Goal: Information Seeking & Learning: Learn about a topic

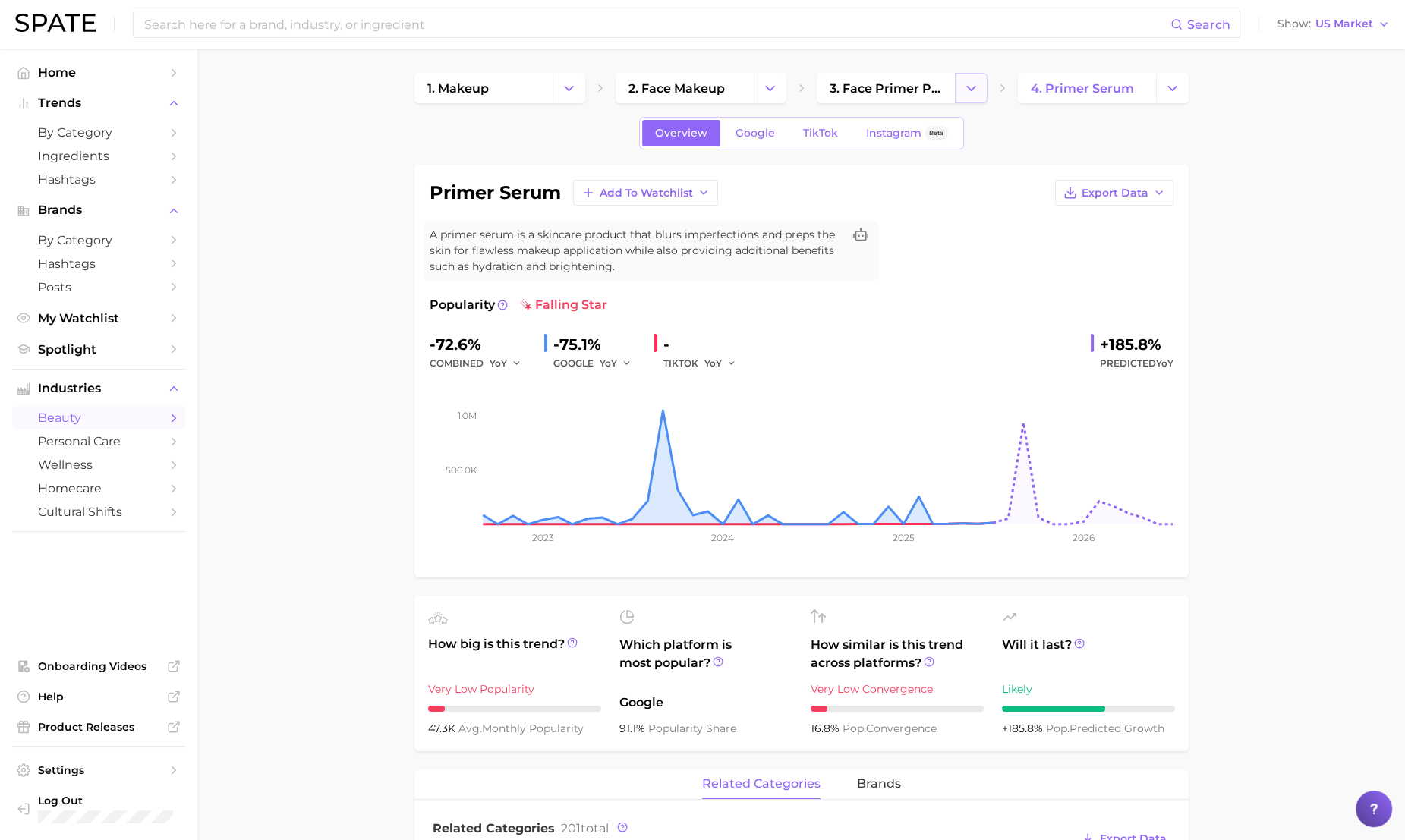
click at [971, 89] on polyline "Change Category" at bounding box center [971, 88] width 8 height 4
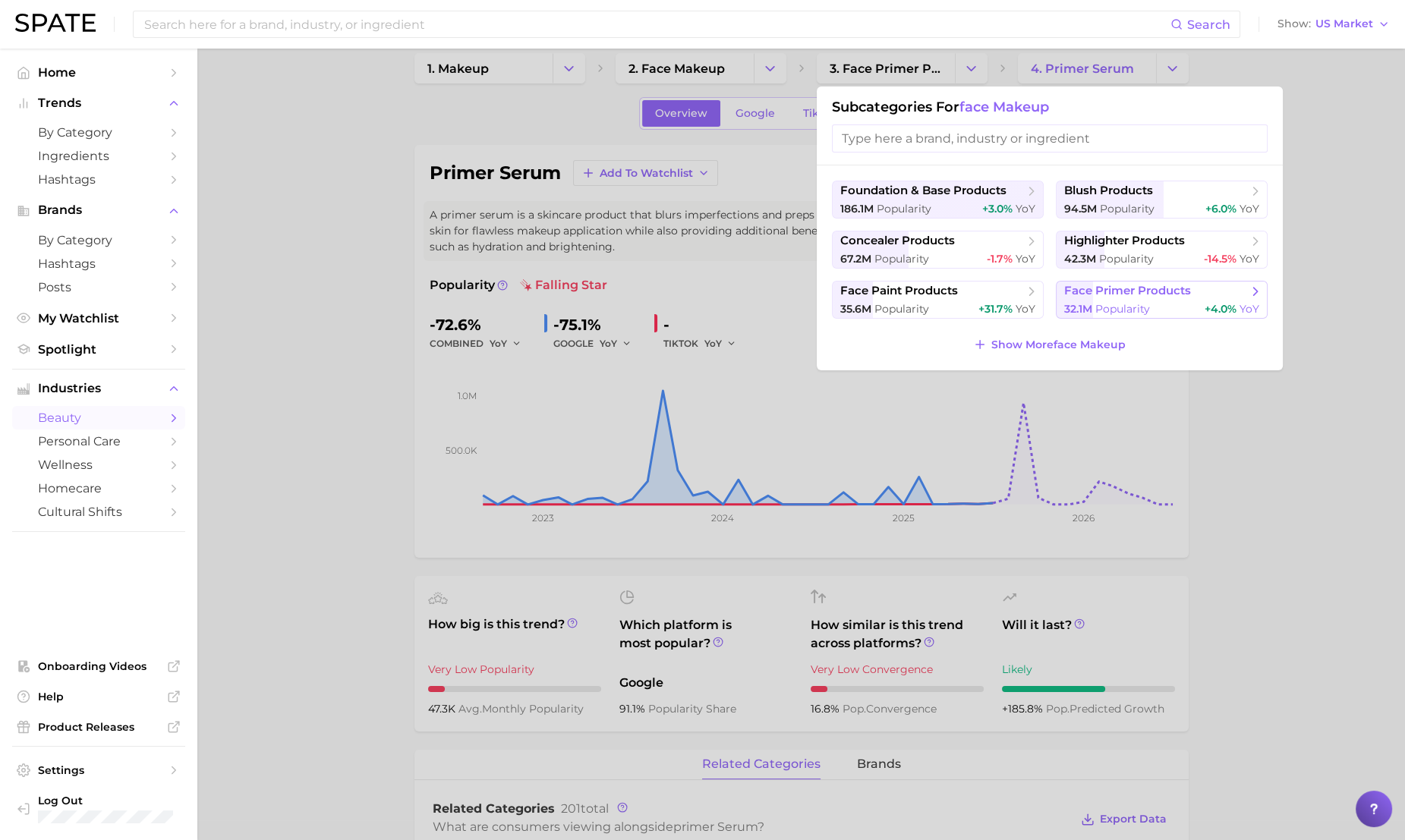
scroll to position [22, 0]
click at [1099, 293] on span "face primer products" at bounding box center [1128, 289] width 127 height 15
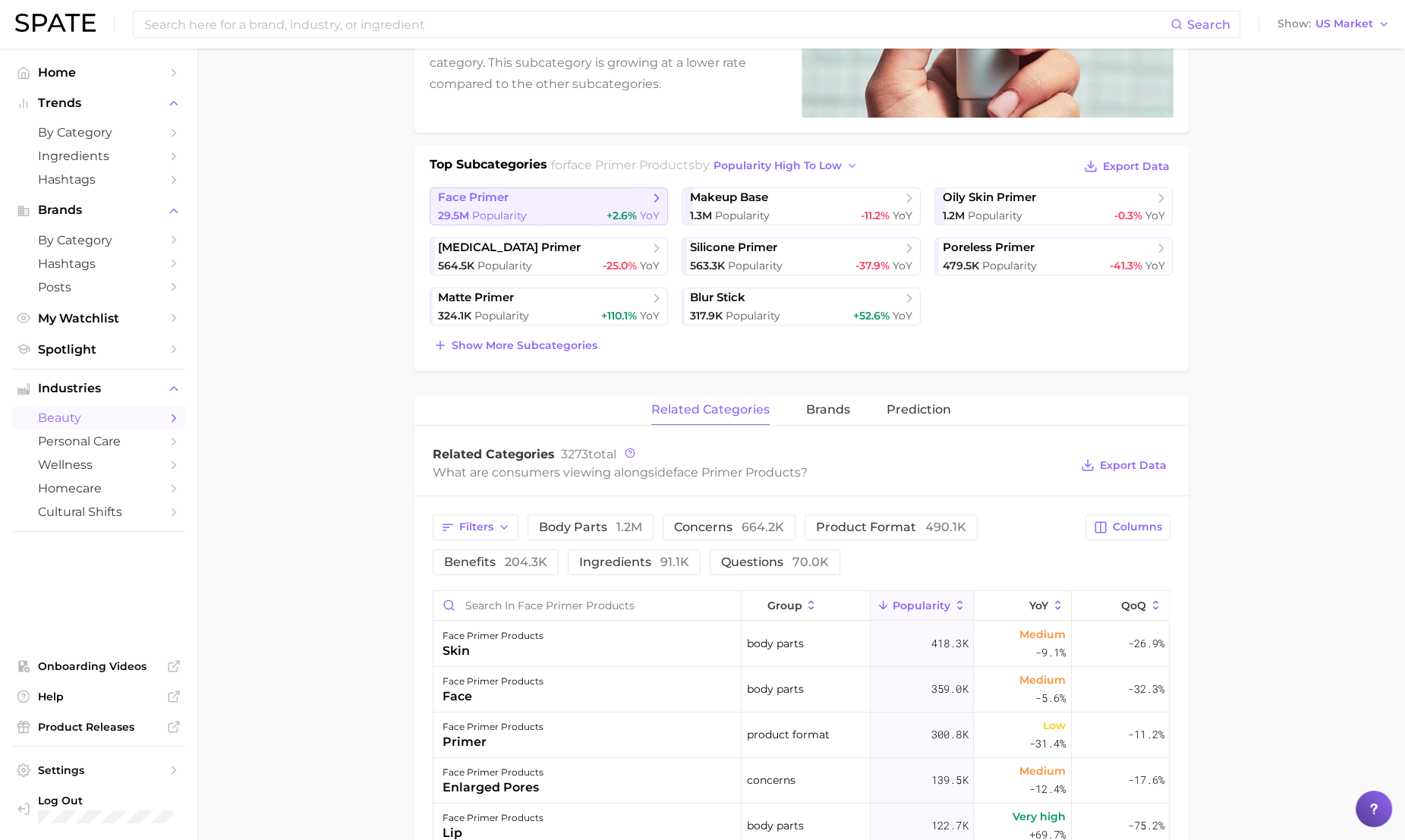
scroll to position [261, 0]
click at [571, 211] on div "29.5m Popularity +2.6% YoY" at bounding box center [549, 215] width 223 height 15
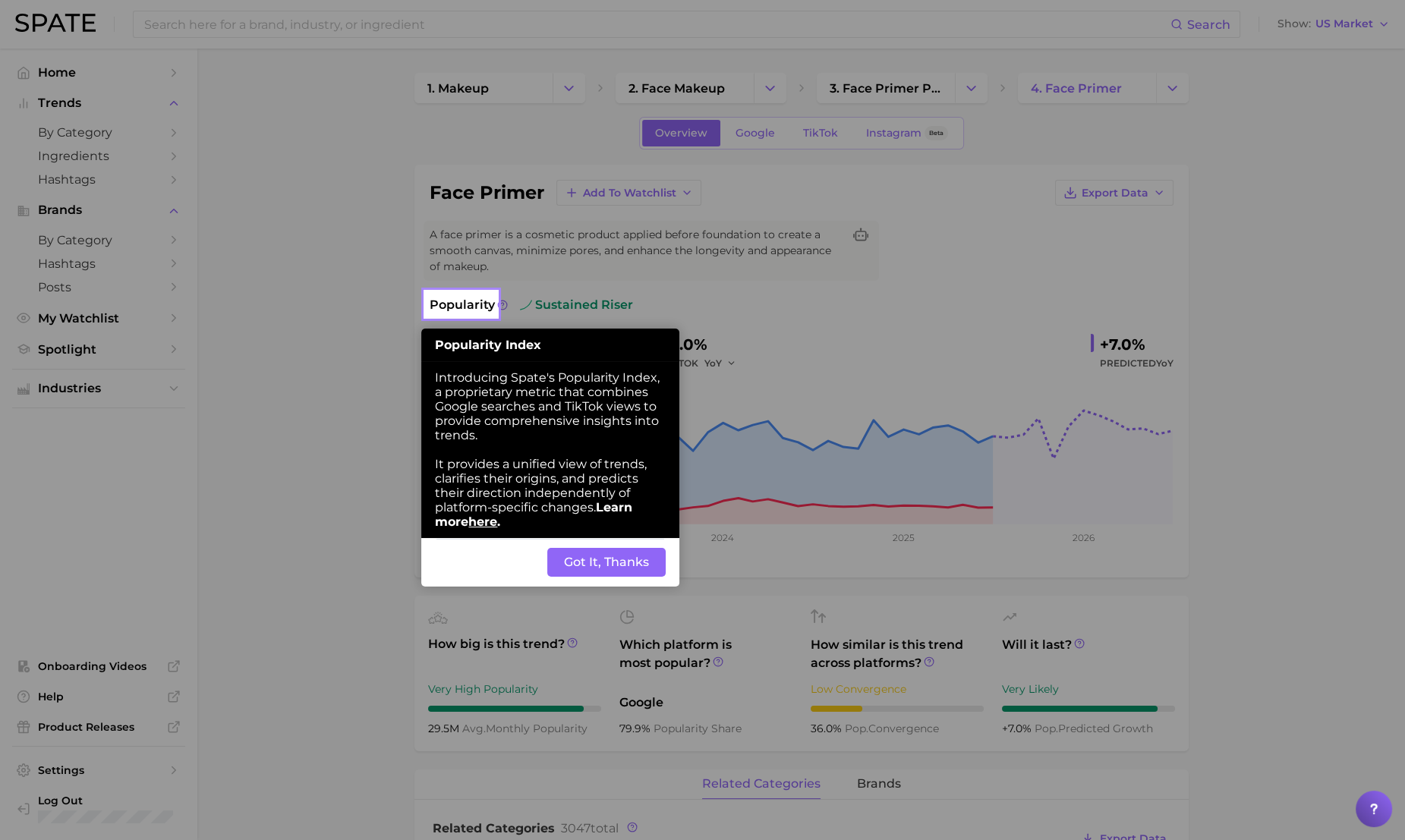
click at [587, 577] on button "Got It, Thanks" at bounding box center [607, 562] width 119 height 29
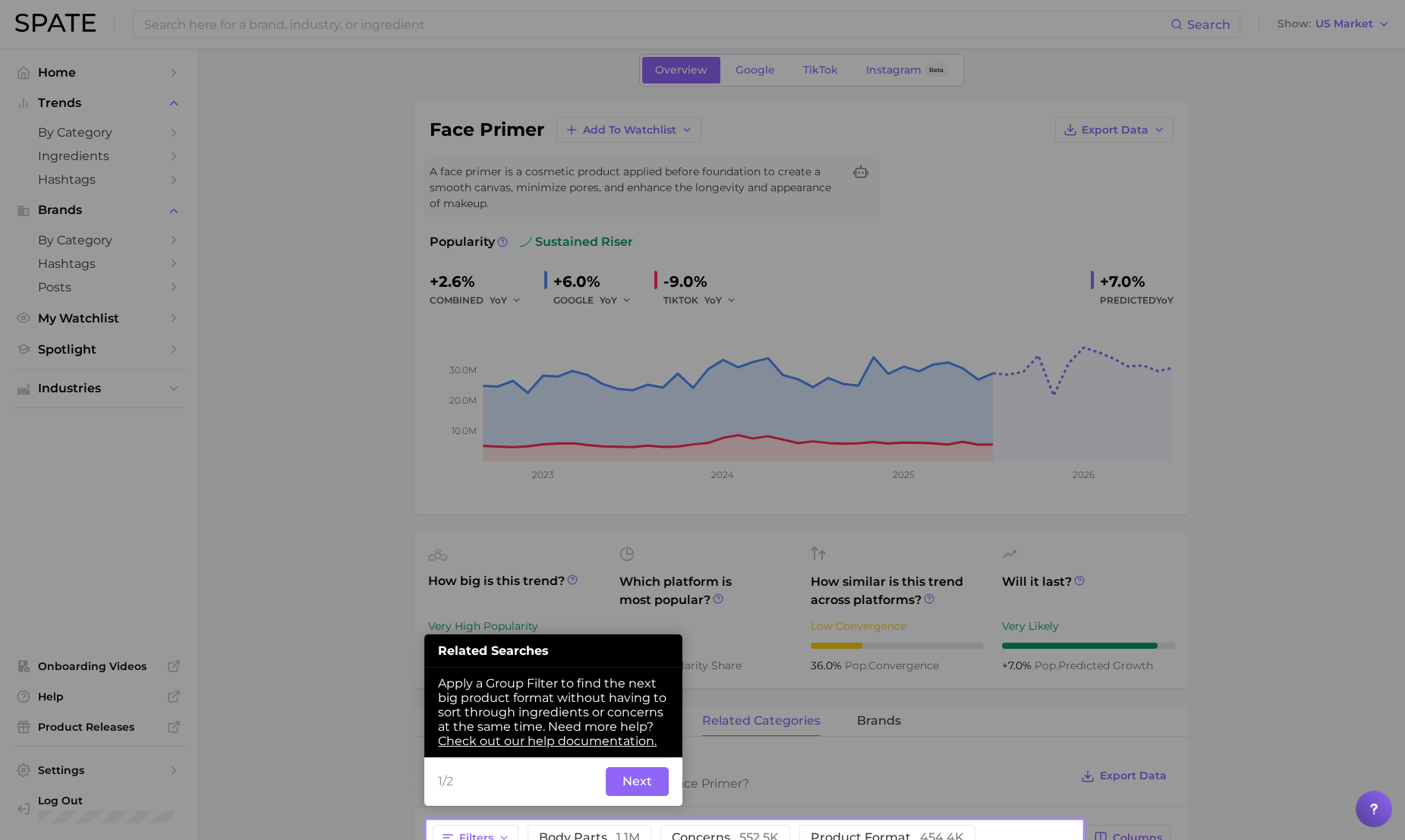
scroll to position [147, 0]
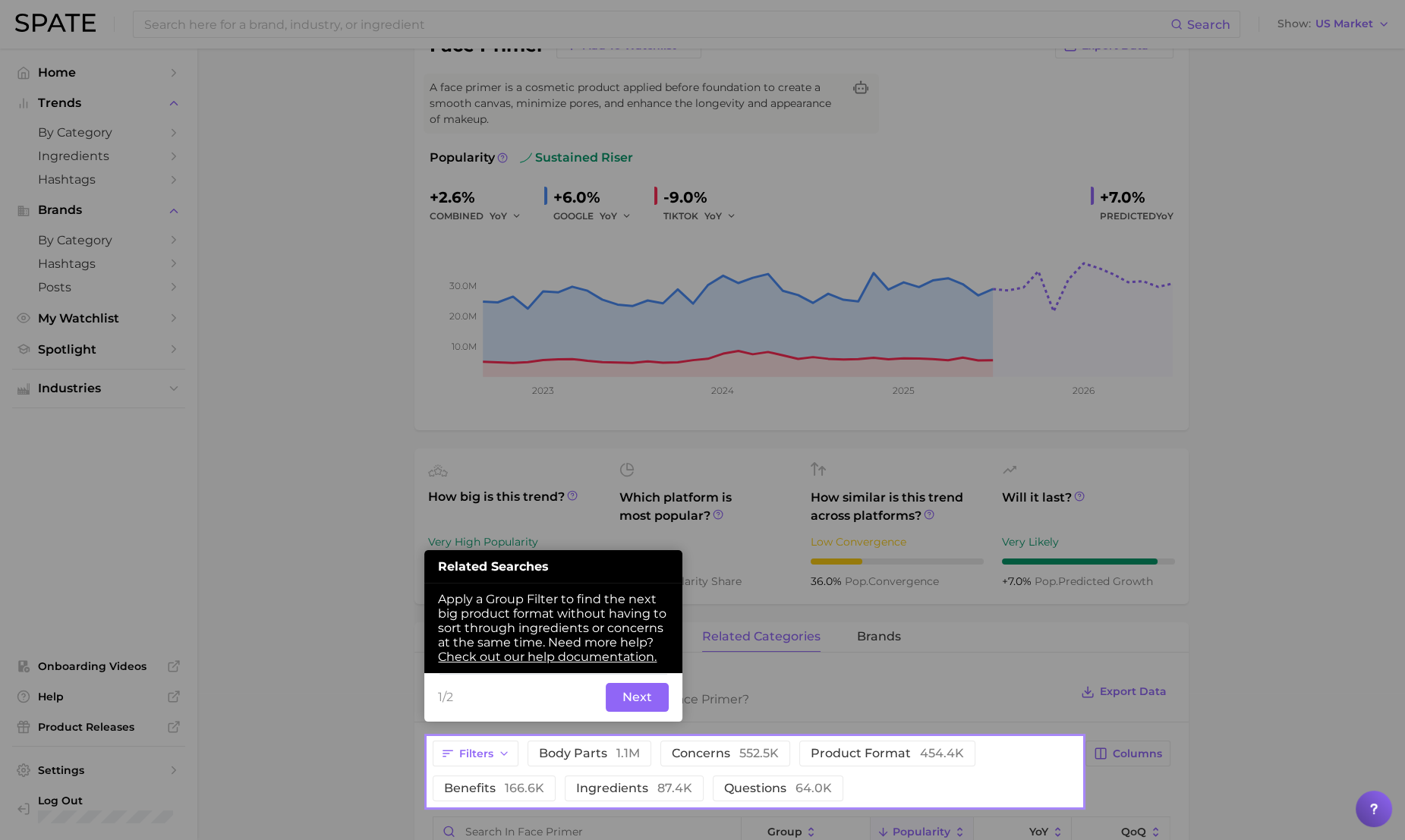
click at [643, 706] on button "Next" at bounding box center [637, 697] width 63 height 29
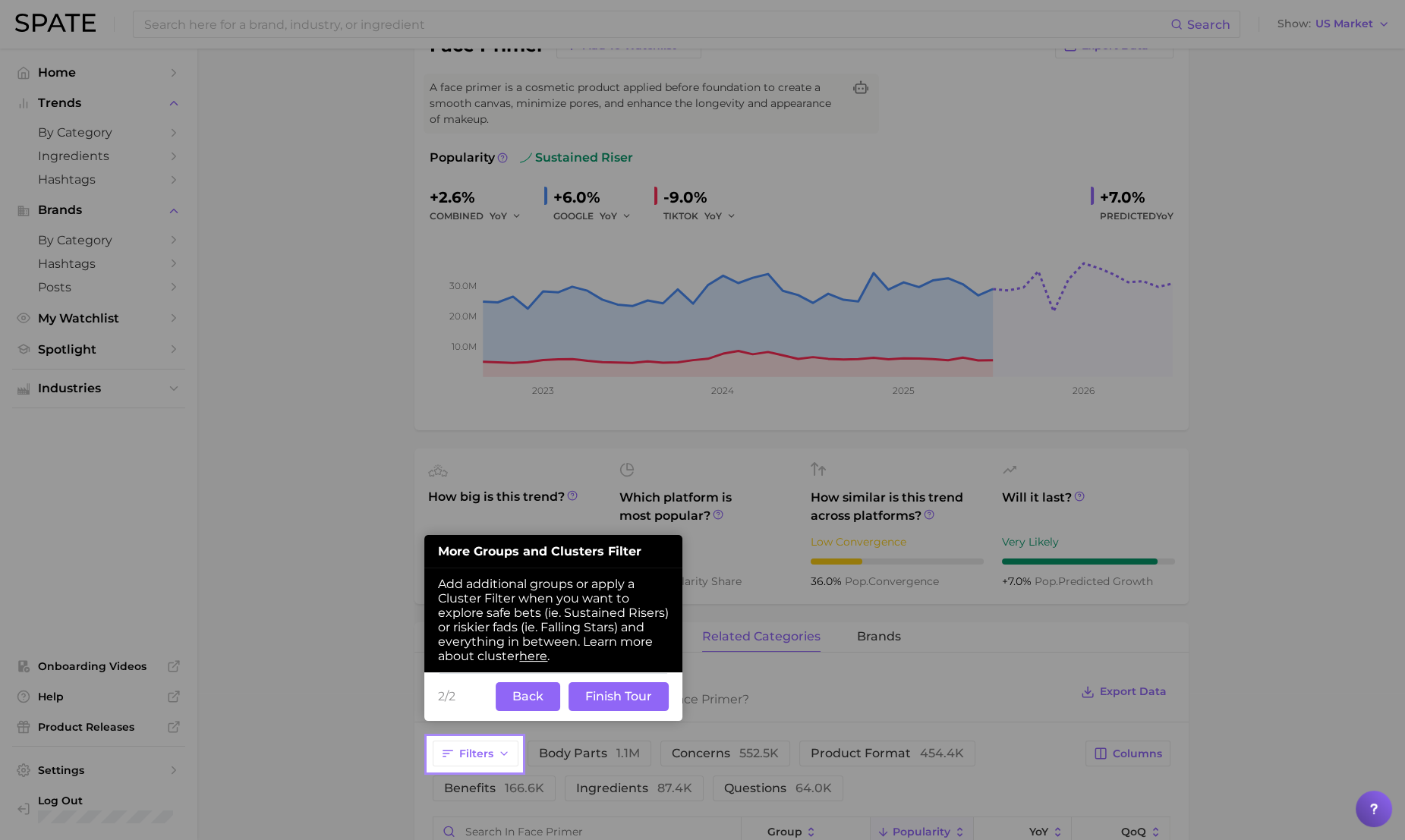
click at [596, 705] on button "Finish Tour" at bounding box center [619, 696] width 100 height 29
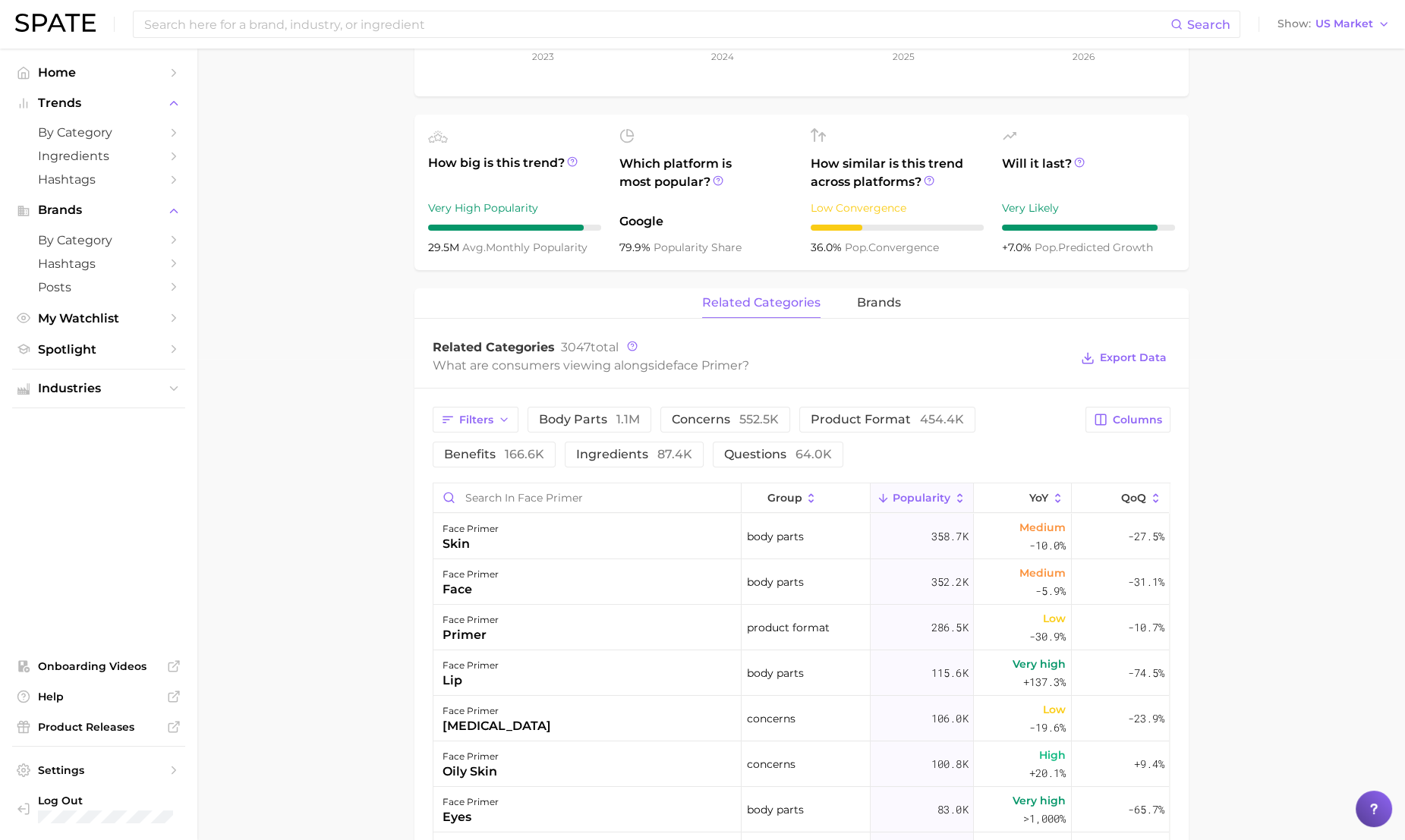
scroll to position [482, 0]
click at [714, 418] on span "concerns 552.5k" at bounding box center [725, 418] width 107 height 12
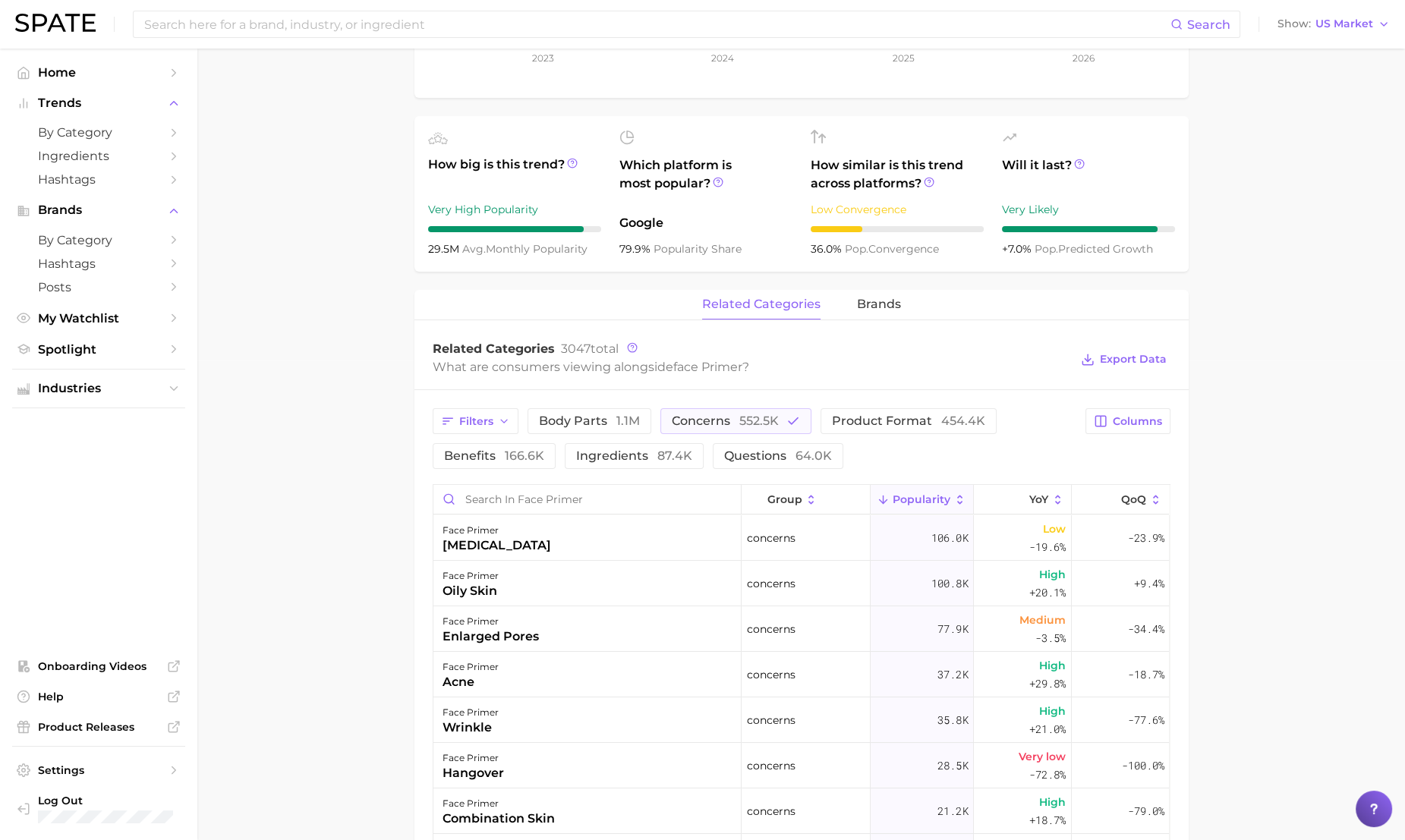
scroll to position [478, 0]
click at [861, 425] on span "product format 454.4k" at bounding box center [908, 422] width 153 height 12
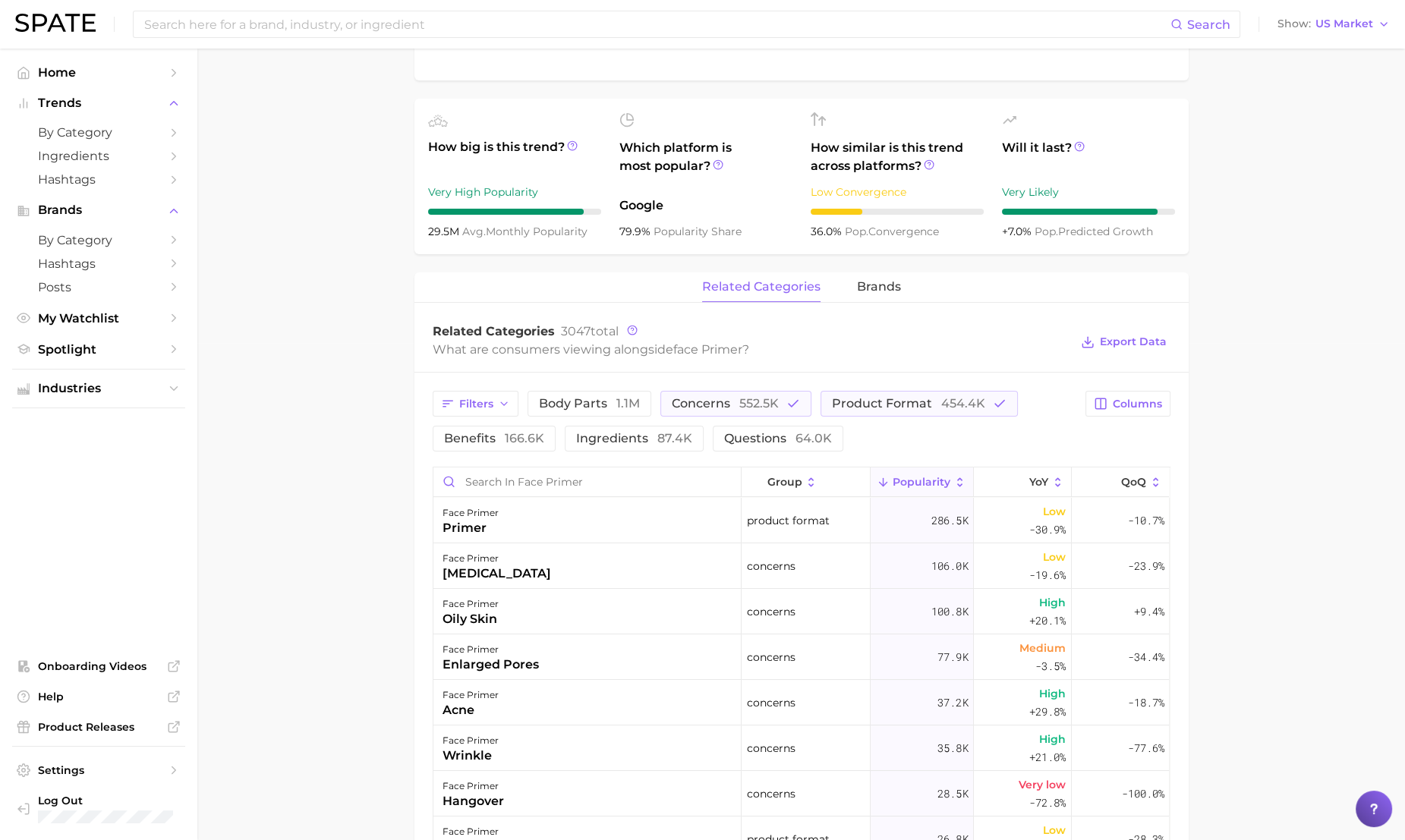
scroll to position [509, 0]
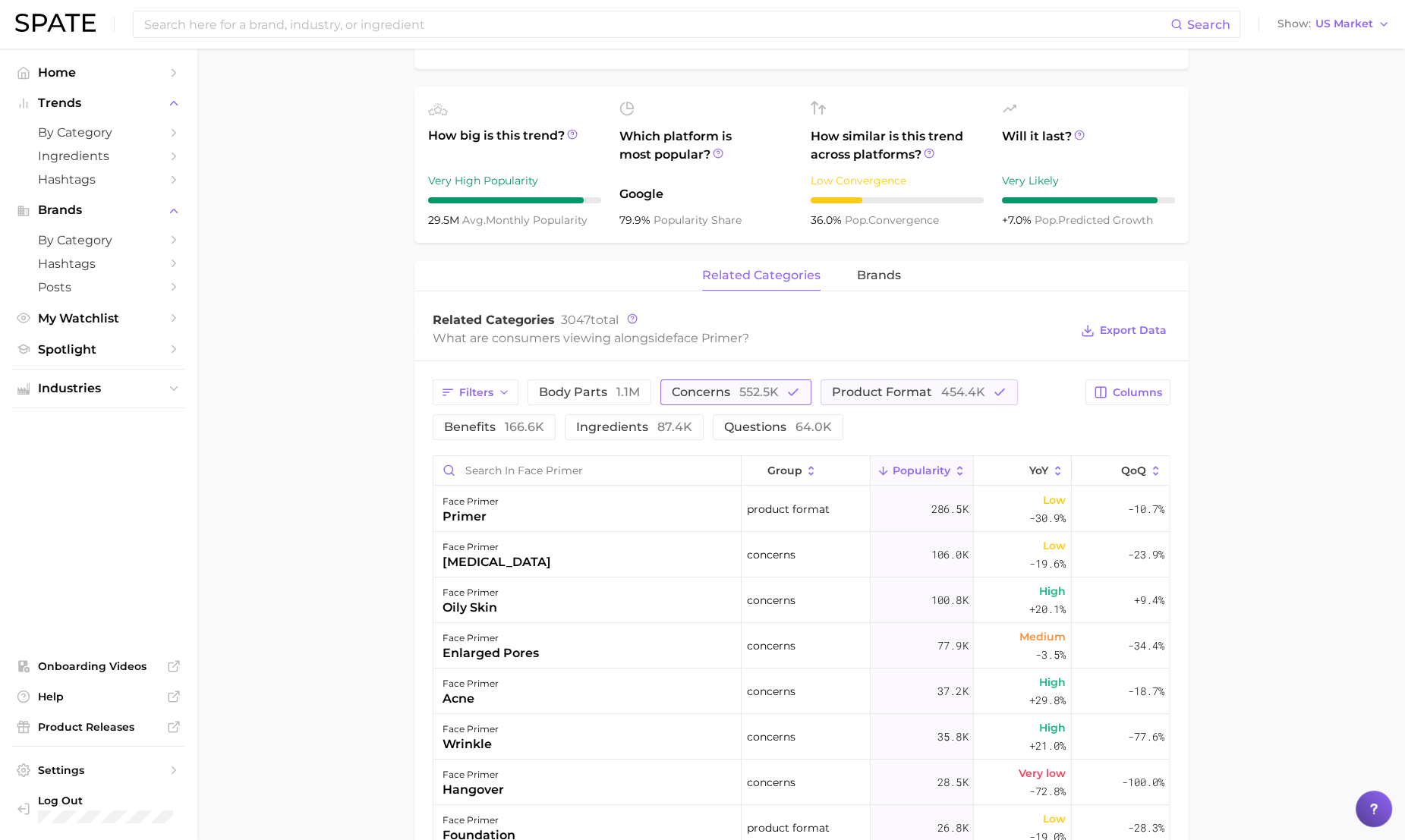
click at [800, 381] on button "concerns 552.5k" at bounding box center [735, 392] width 151 height 26
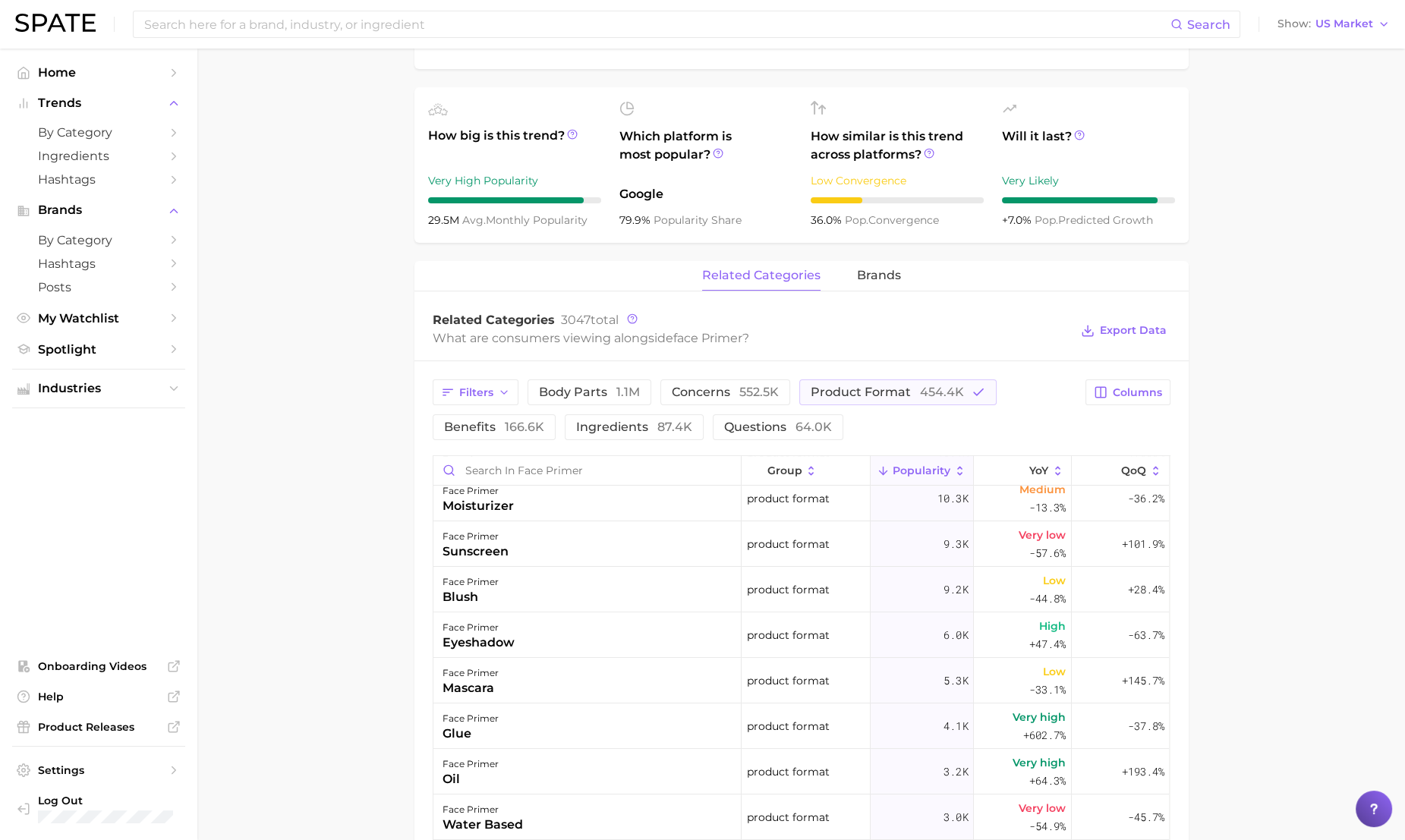
scroll to position [0, 0]
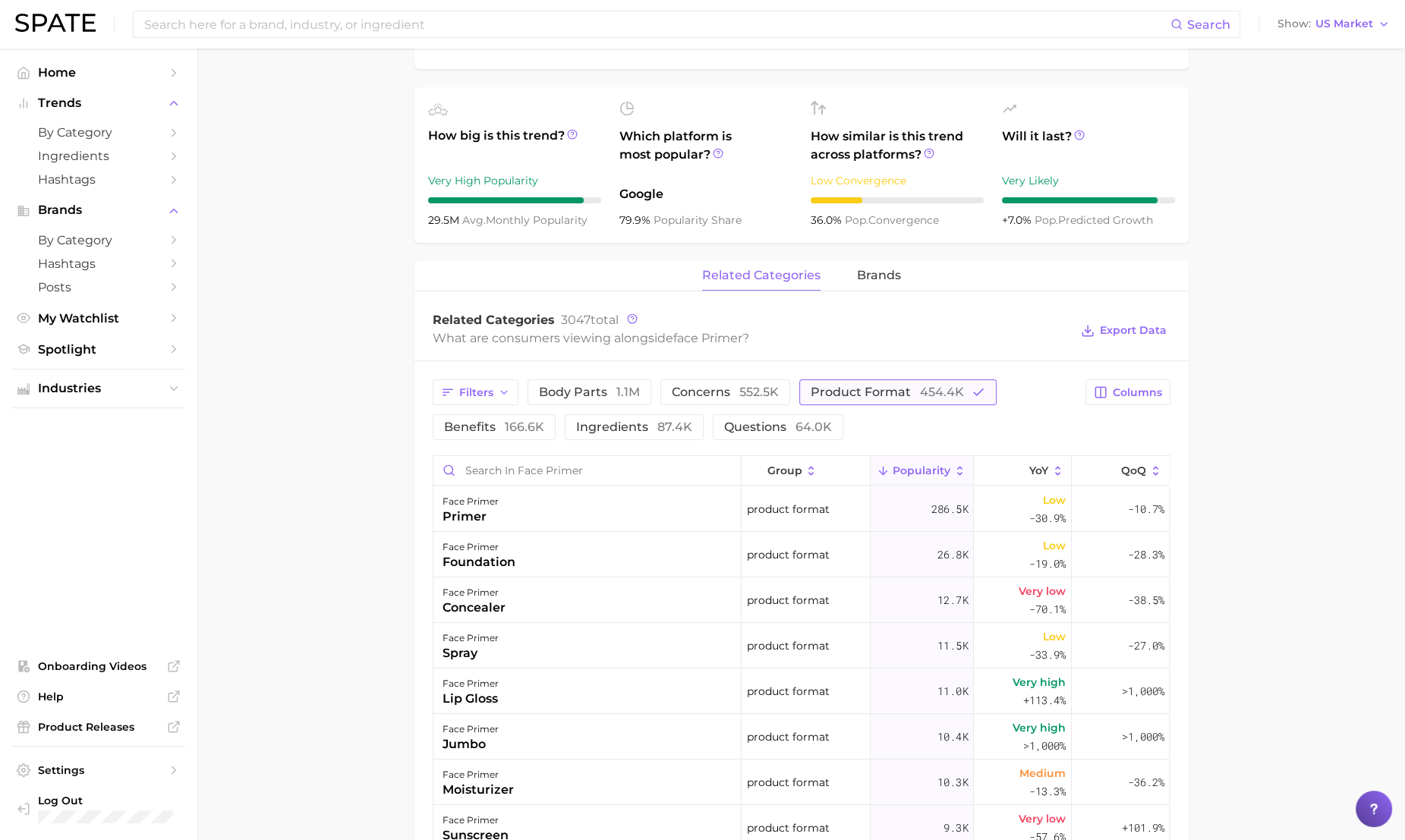
click at [974, 395] on icon "button" at bounding box center [978, 392] width 14 height 14
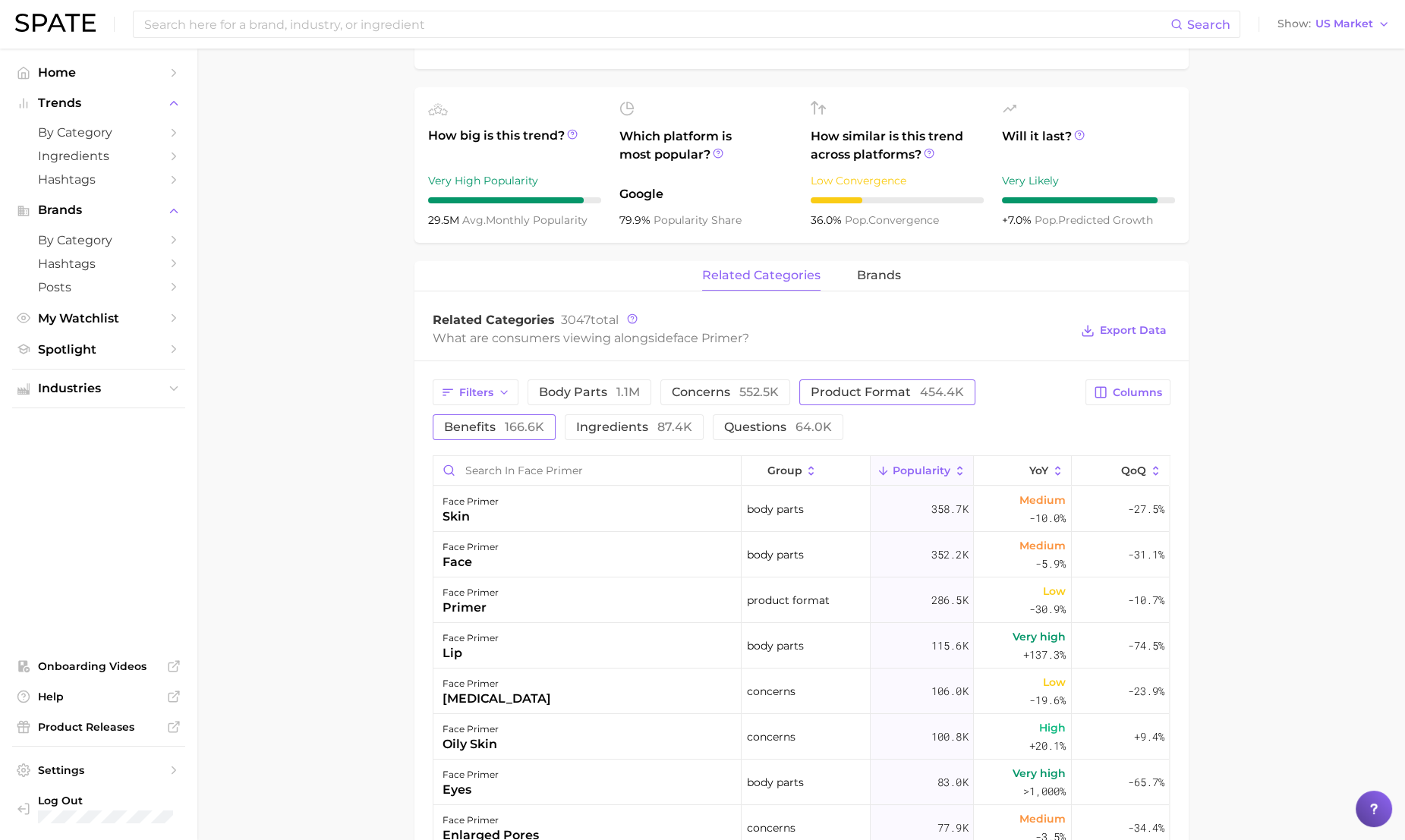
click at [537, 427] on span "166.6k" at bounding box center [524, 427] width 40 height 15
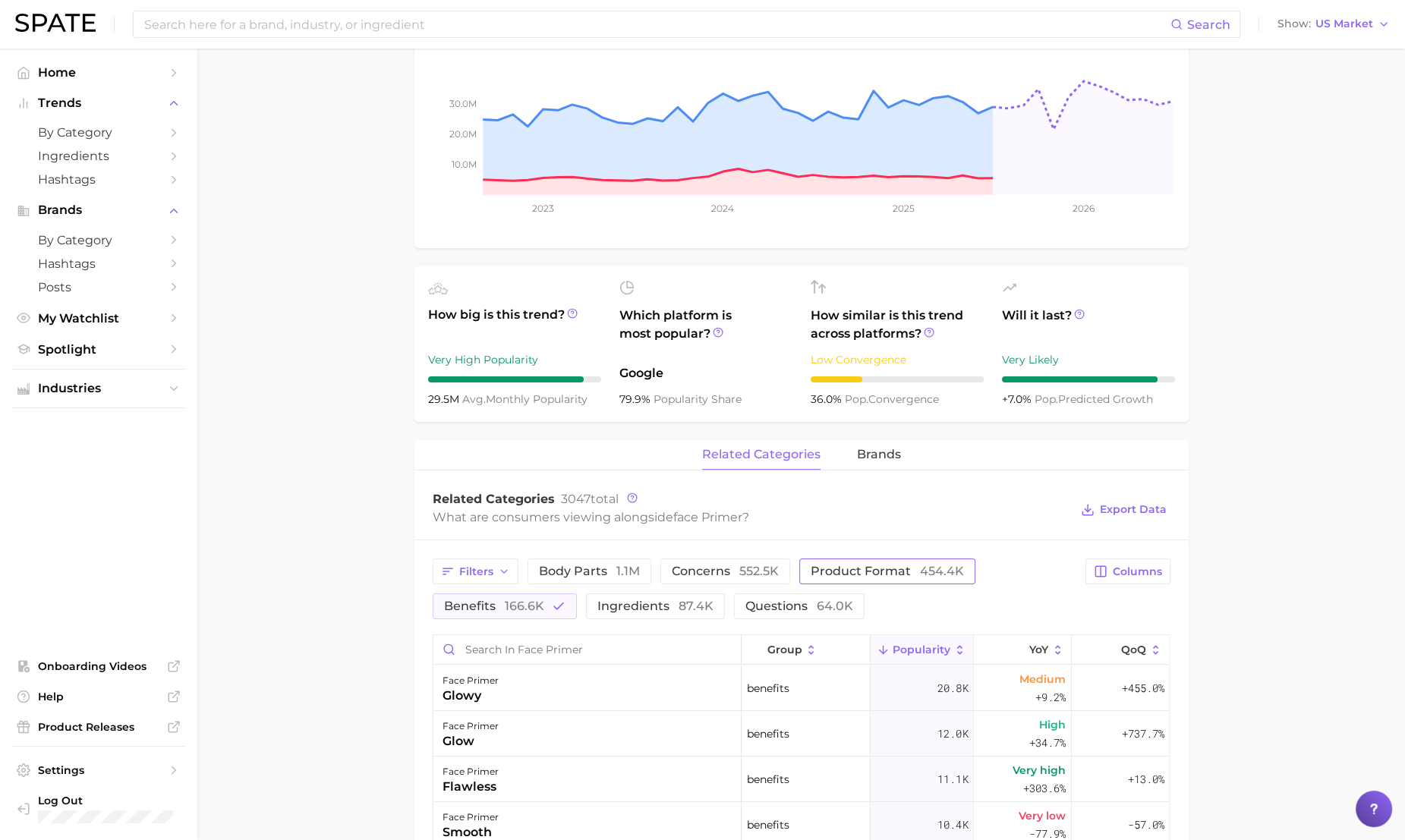
scroll to position [15, 0]
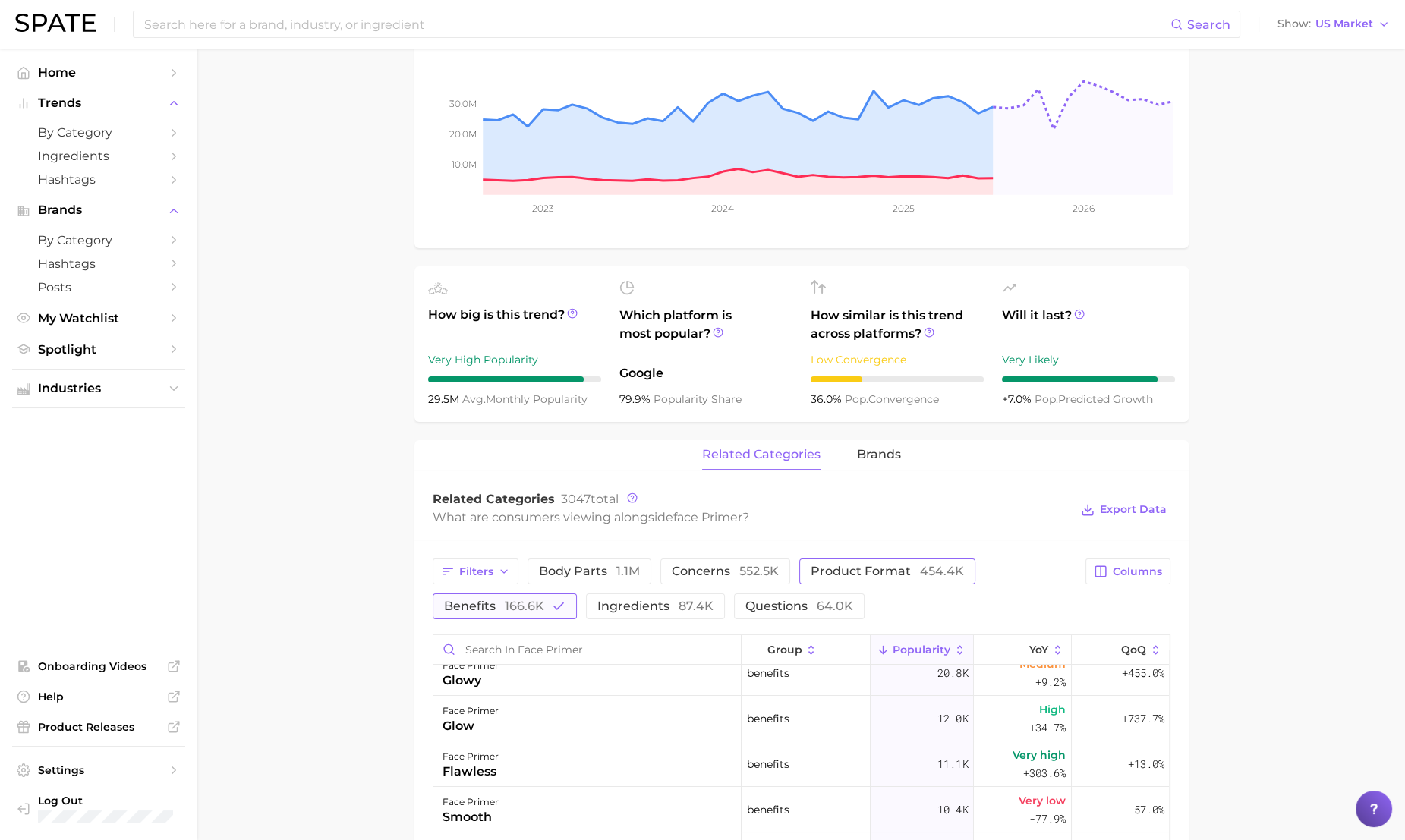
click at [563, 605] on icon "button" at bounding box center [558, 606] width 14 height 14
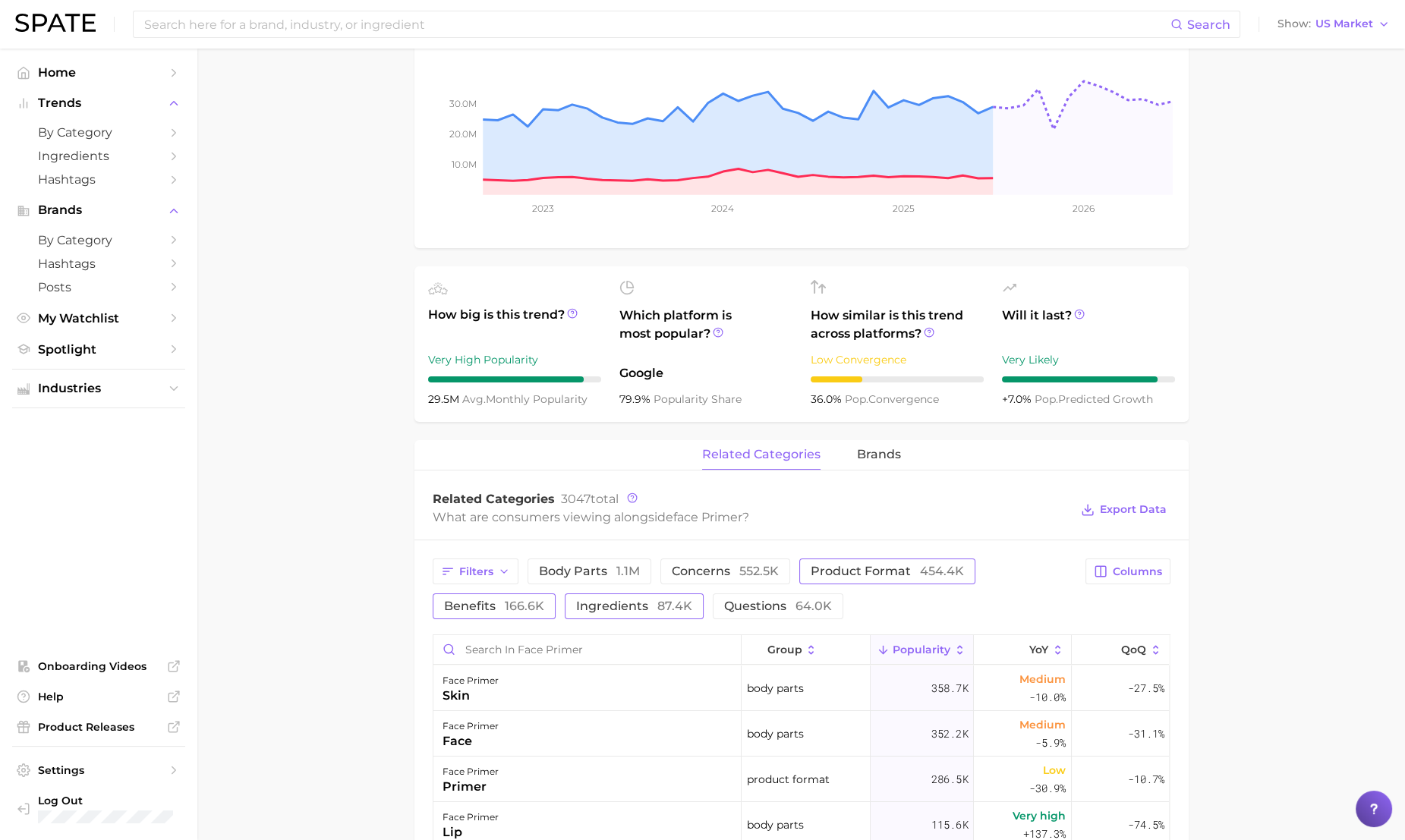
click at [631, 609] on span "ingredients 87.4k" at bounding box center [633, 606] width 116 height 12
